Goal: Navigation & Orientation: Go to known website

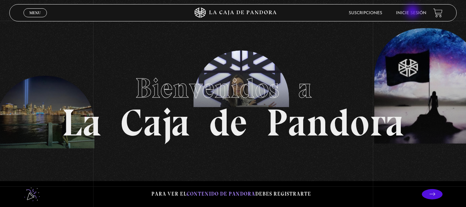
click at [413, 13] on link "Inicie sesión" at bounding box center [411, 13] width 30 height 4
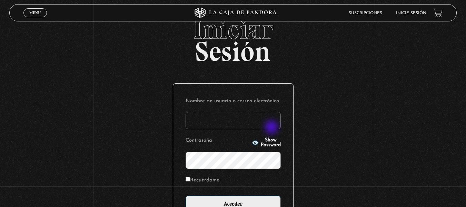
scroll to position [34, 0]
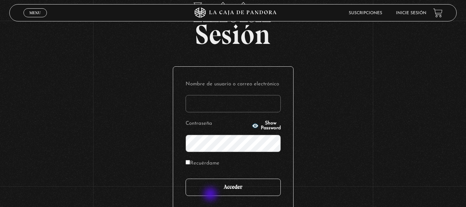
type input "Sthale"
click at [216, 189] on input "Acceder" at bounding box center [233, 186] width 95 height 17
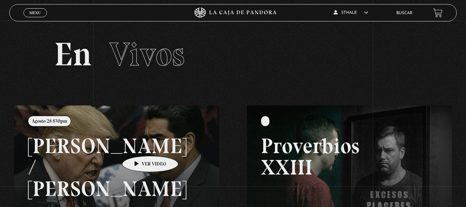
click at [139, 145] on link at bounding box center [247, 208] width 466 height 207
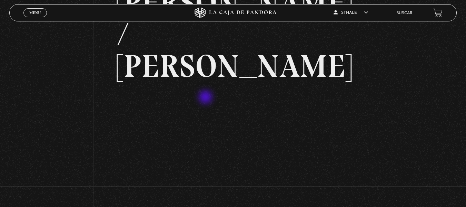
scroll to position [69, 0]
